Goal: Task Accomplishment & Management: Complete application form

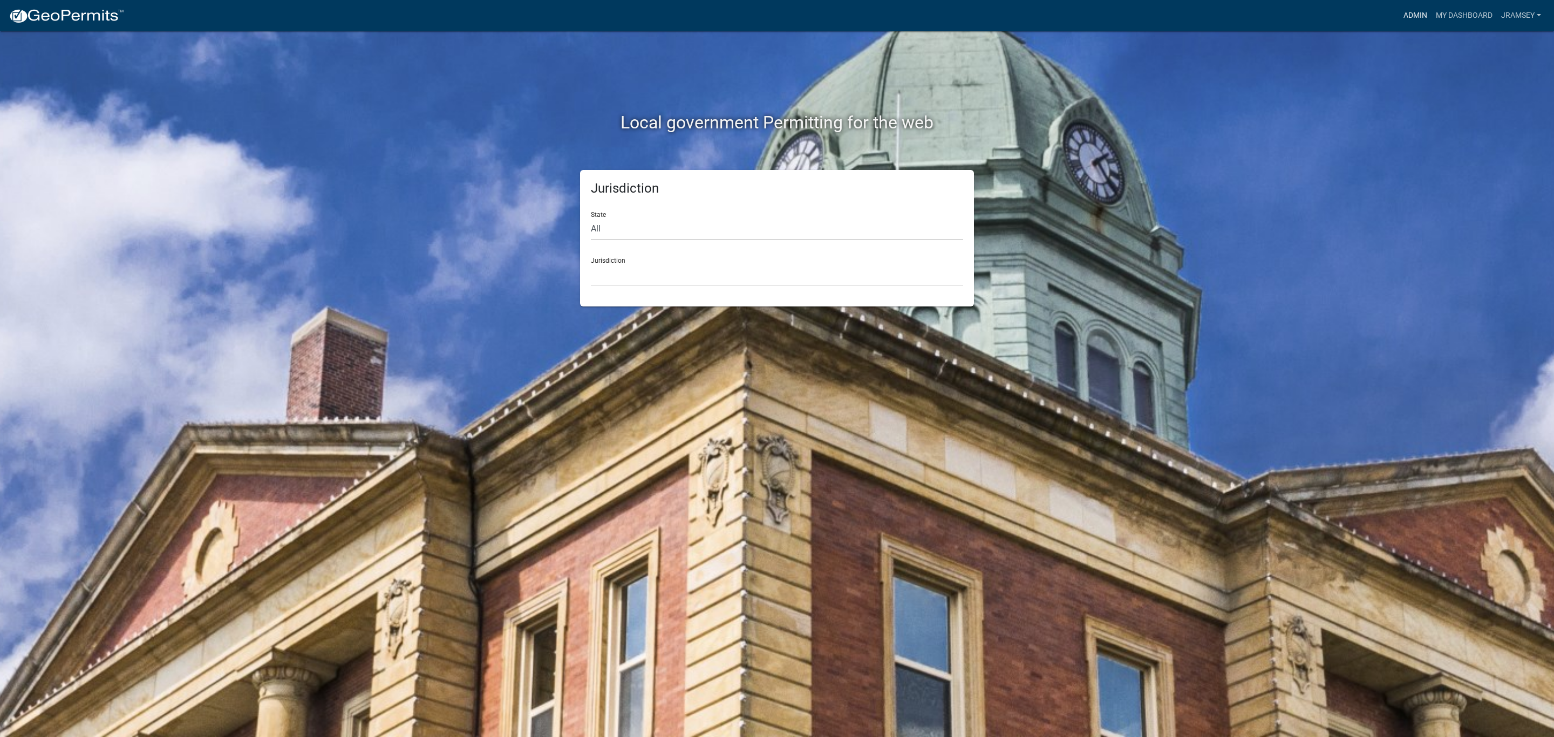
click at [1416, 21] on link "Admin" at bounding box center [1415, 15] width 32 height 20
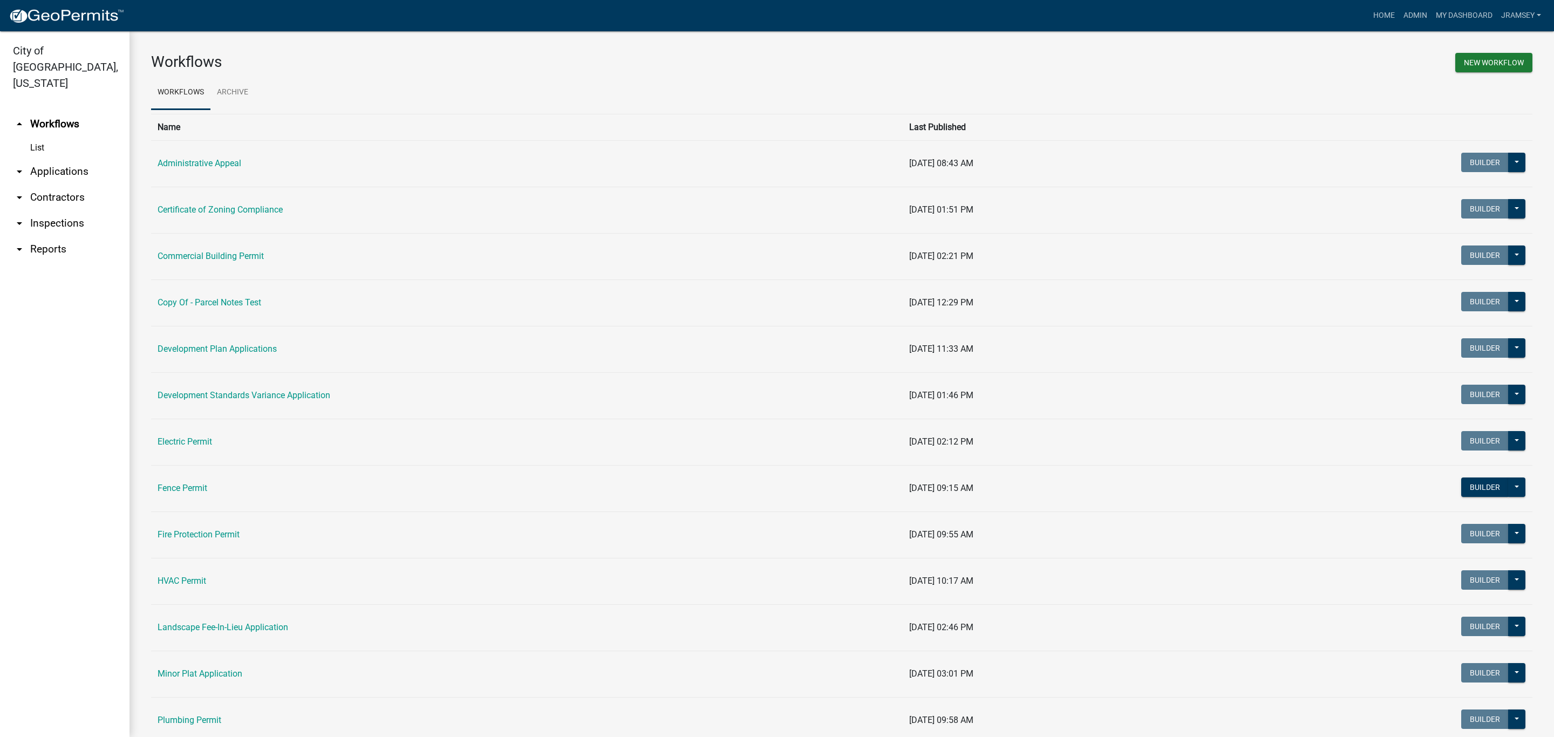
click at [60, 210] on link "arrow_drop_down Inspections" at bounding box center [64, 223] width 129 height 26
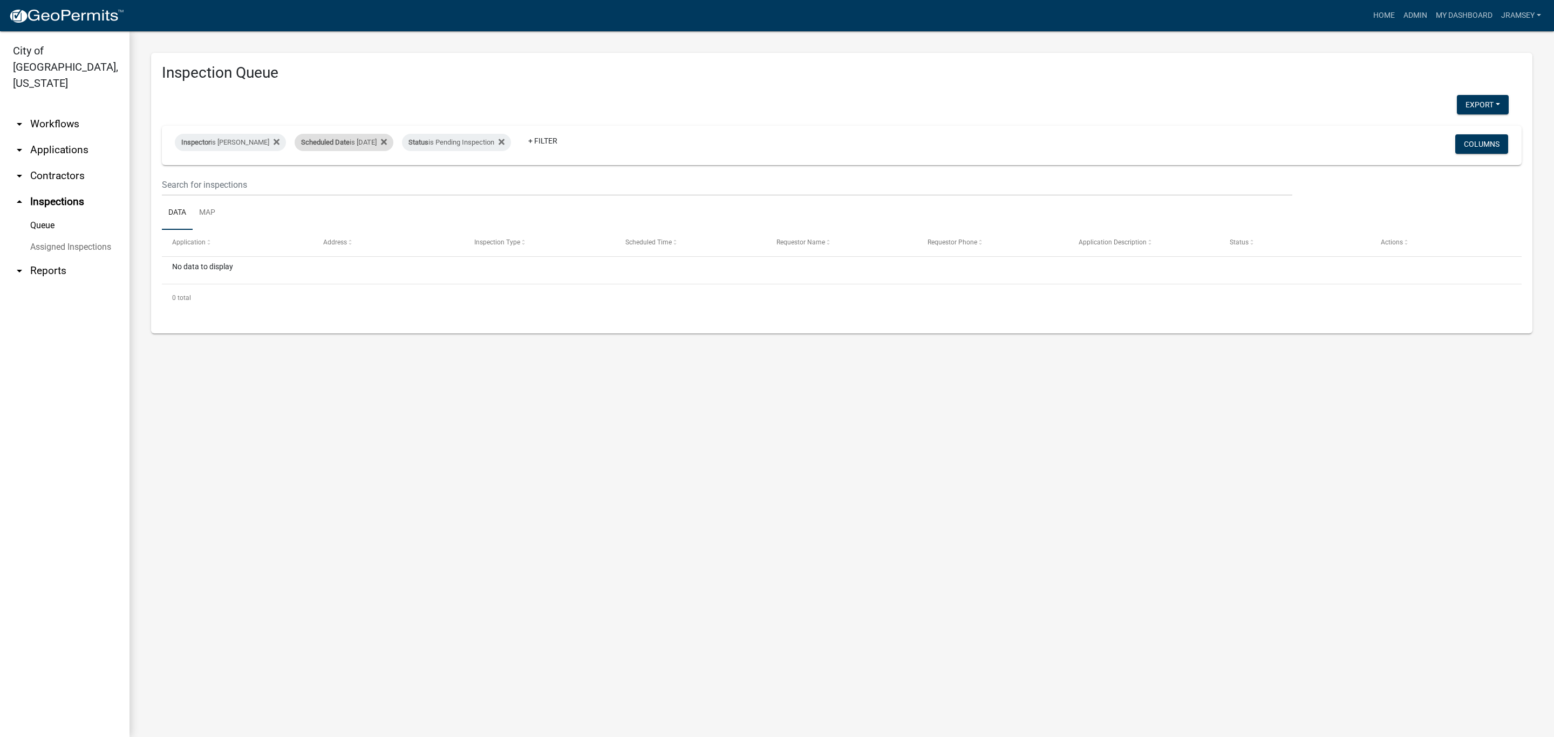
click at [377, 138] on div "Scheduled Date is [DATE]" at bounding box center [344, 142] width 99 height 17
click at [385, 180] on input "[DATE]" at bounding box center [354, 183] width 76 height 22
type input "[DATE]"
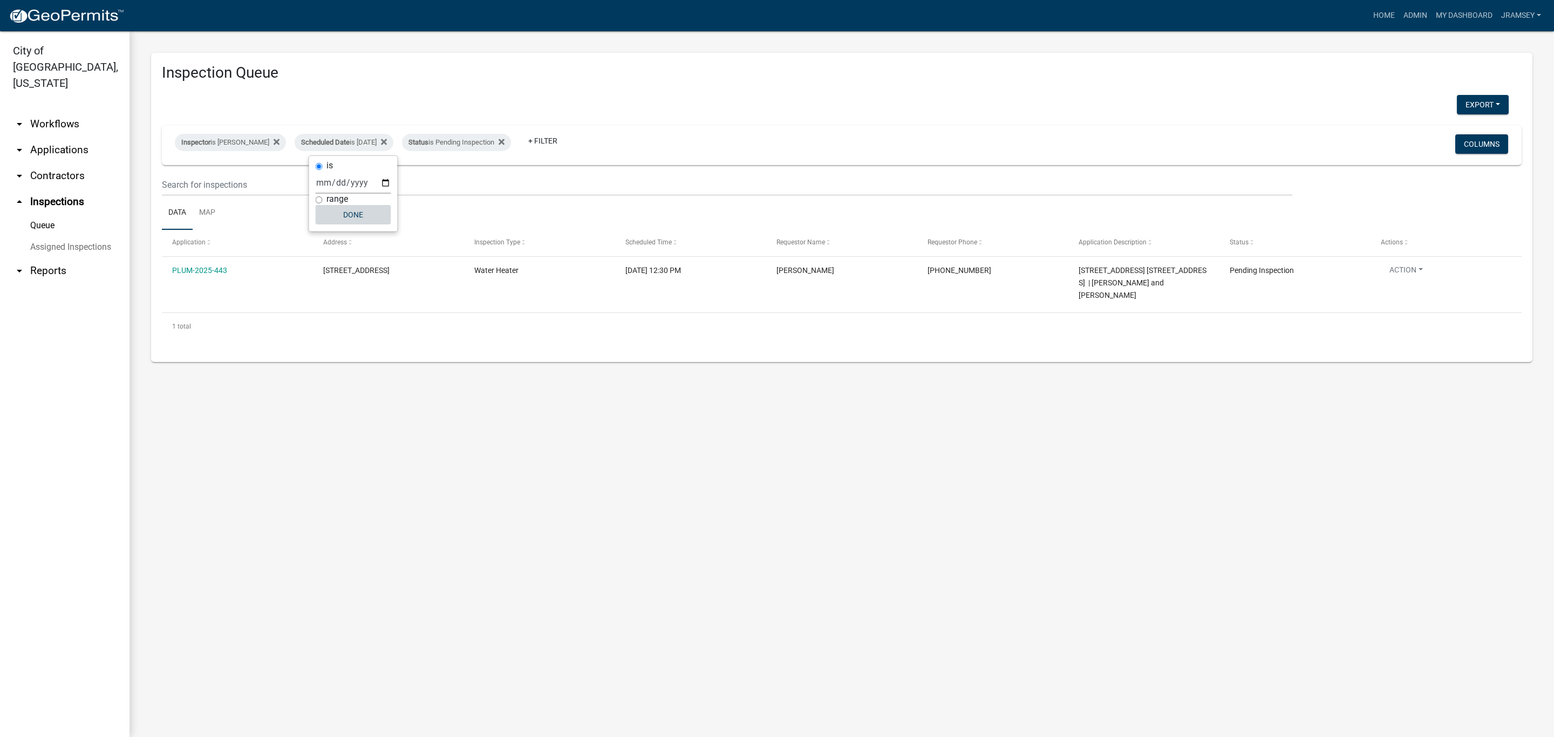
click at [366, 220] on button "Done" at bounding box center [354, 214] width 76 height 19
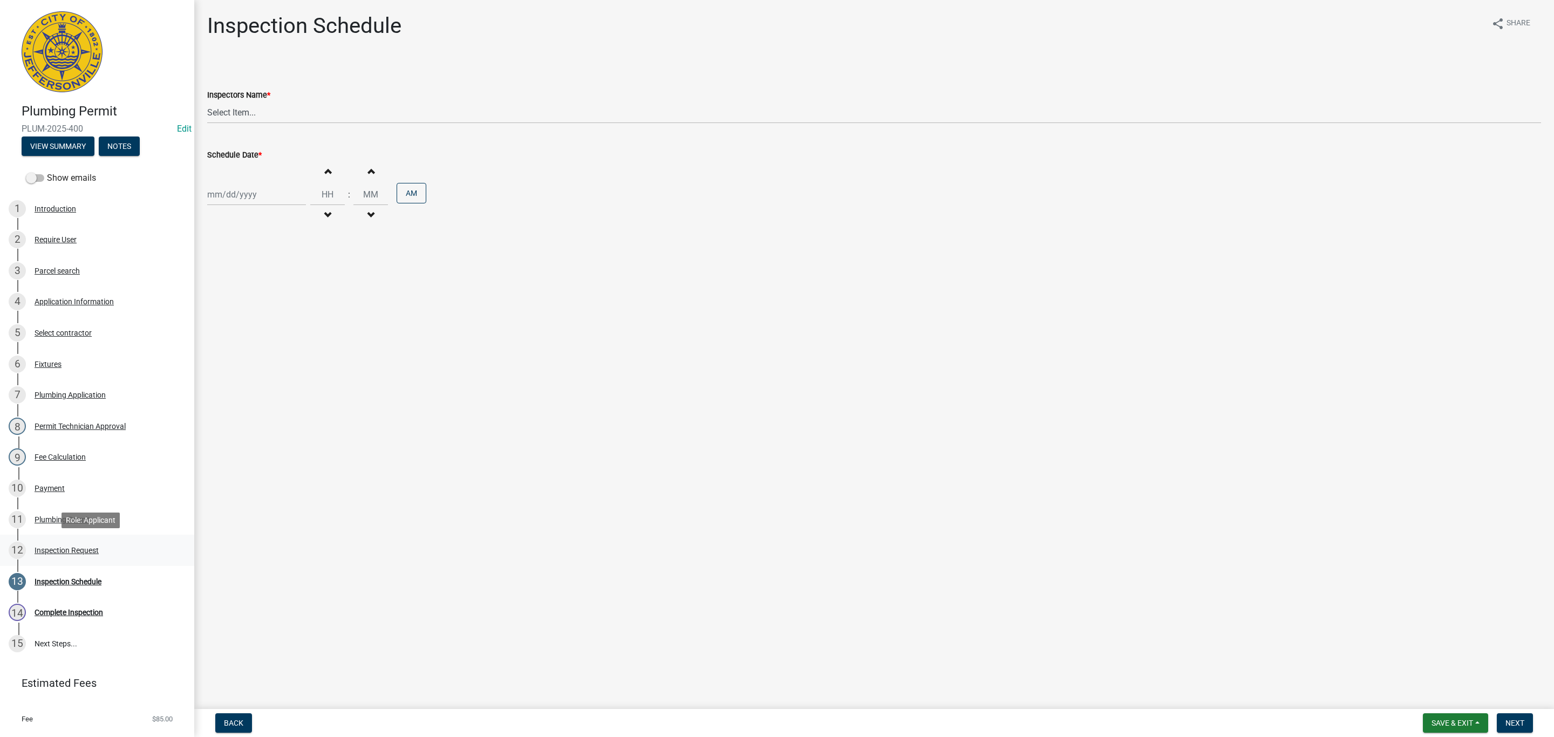
click at [66, 549] on div "Inspection Request" at bounding box center [67, 550] width 64 height 8
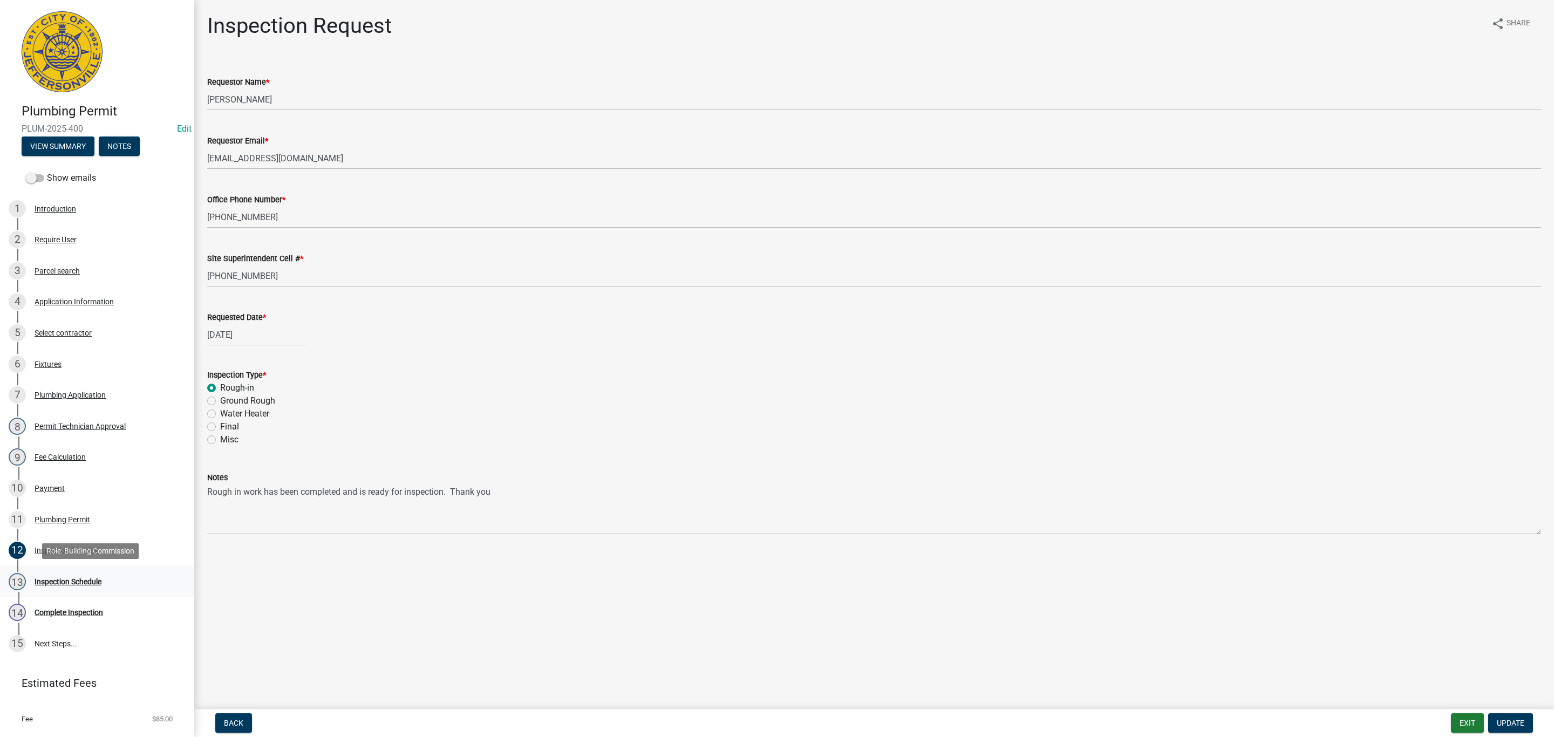
click at [91, 580] on div "Inspection Schedule" at bounding box center [68, 582] width 67 height 8
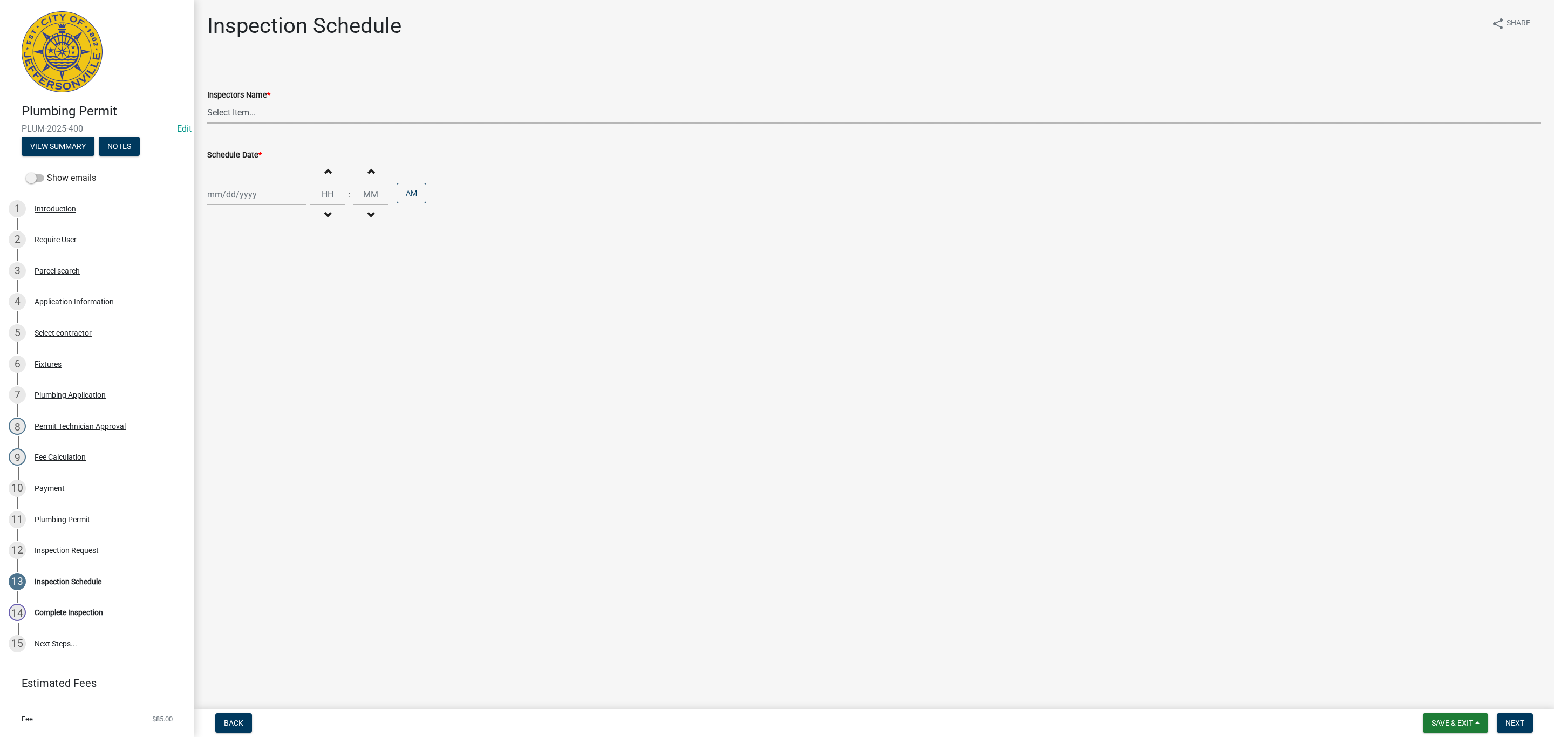
click at [228, 112] on select "Select Item... jramsey (Jeremy Ramsey) MaryFrey (Mary Frey) mkruer (Mike Kruer)…" at bounding box center [874, 112] width 1334 height 22
select select "13c97fbc-c819-4cee-844a-0db3d3c4db95"
click at [207, 101] on select "Select Item... jramsey (Jeremy Ramsey) MaryFrey (Mary Frey) mkruer (Mike Kruer)…" at bounding box center [874, 112] width 1334 height 22
select select "8"
select select "2025"
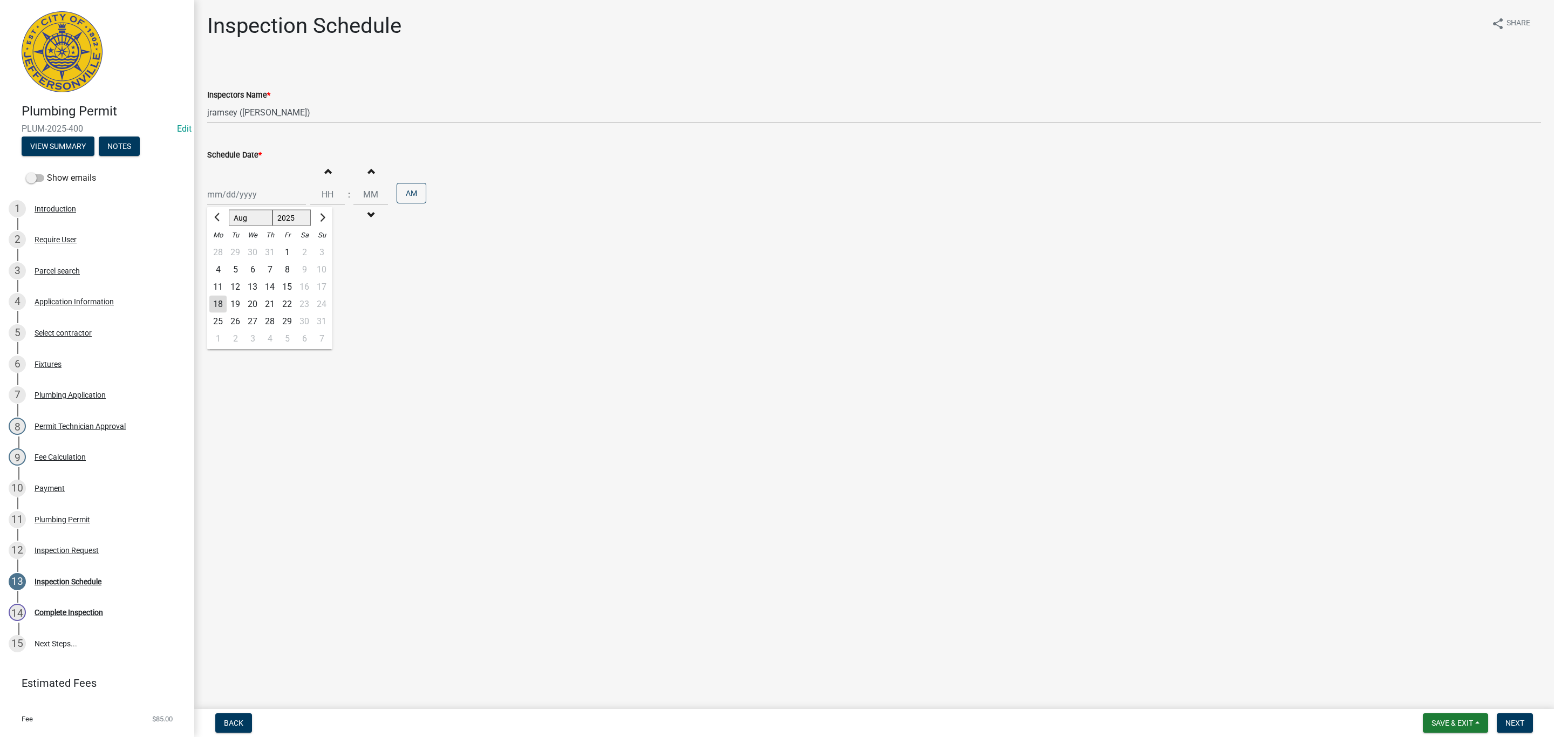
click at [237, 202] on div "Jan Feb Mar Apr May Jun Jul Aug Sep Oct Nov Dec 1525 1526 1527 1528 1529 1530 1…" at bounding box center [256, 194] width 99 height 22
click at [220, 303] on div "18" at bounding box center [217, 304] width 17 height 17
type input "08/18/2025"
click at [1517, 720] on span "Next" at bounding box center [1514, 723] width 19 height 9
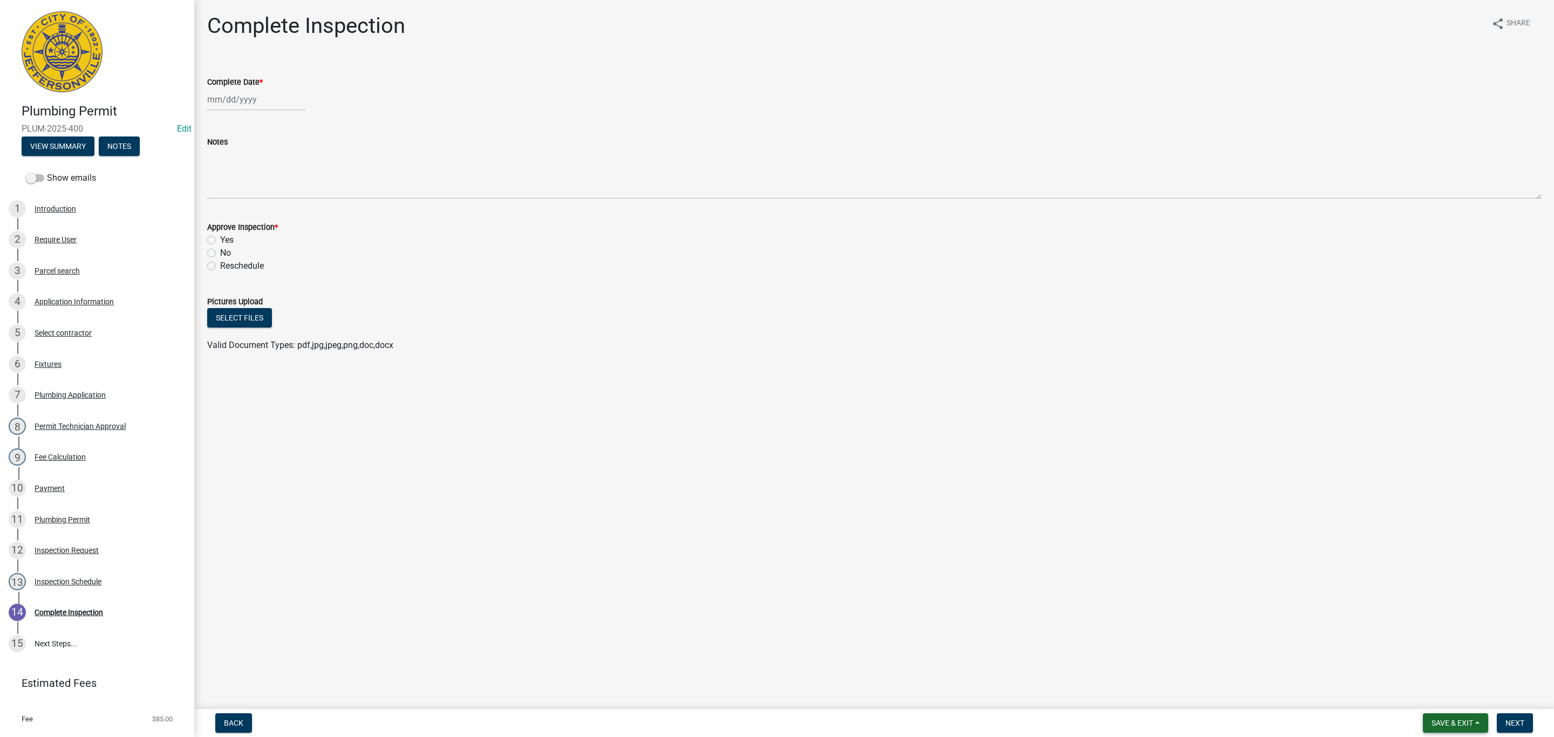
click at [1457, 719] on span "Save & Exit" at bounding box center [1452, 723] width 42 height 9
click at [1454, 703] on button "Save & Exit" at bounding box center [1444, 695] width 86 height 26
